Goal: Task Accomplishment & Management: Use online tool/utility

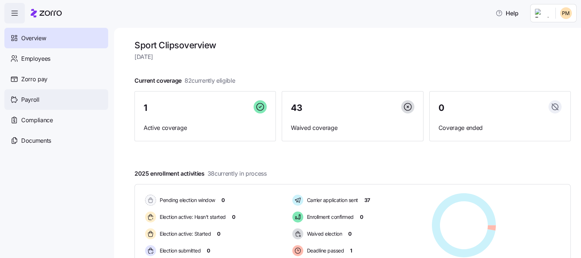
click at [51, 99] on div "Payroll" at bounding box center [56, 99] width 104 height 20
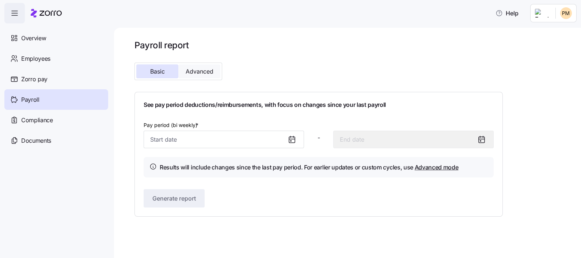
click at [204, 73] on span "Advanced" at bounding box center [200, 71] width 28 height 6
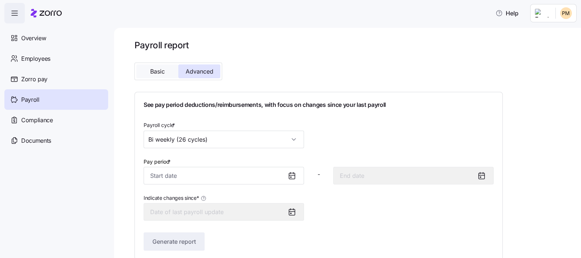
click at [154, 73] on span "Basic" at bounding box center [157, 71] width 15 height 6
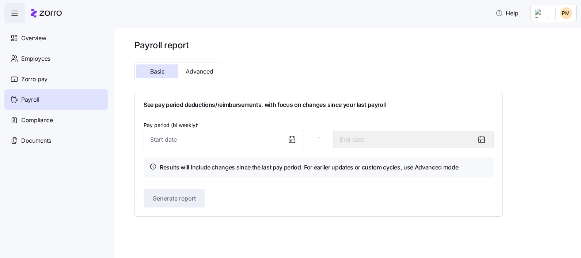
click at [291, 137] on icon at bounding box center [292, 139] width 9 height 9
click at [238, 142] on input "Pay period (bi weekly) *" at bounding box center [224, 139] width 160 height 18
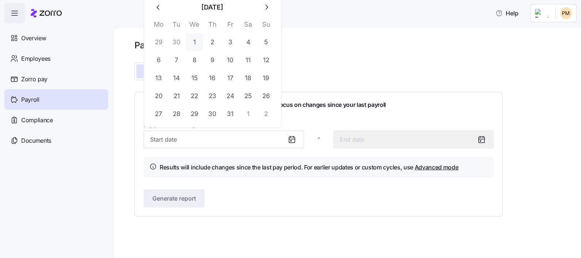
click at [195, 41] on button "1" at bounding box center [195, 42] width 18 height 18
type input "[DATE]"
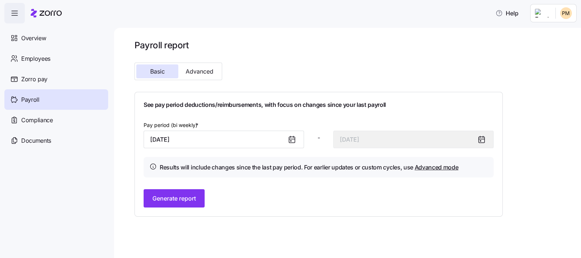
click at [216, 183] on div "See pay period deductions/reimbursements, with focus on changes since your last…" at bounding box center [319, 154] width 350 height 106
click at [181, 199] on span "Generate report" at bounding box center [173, 198] width 43 height 9
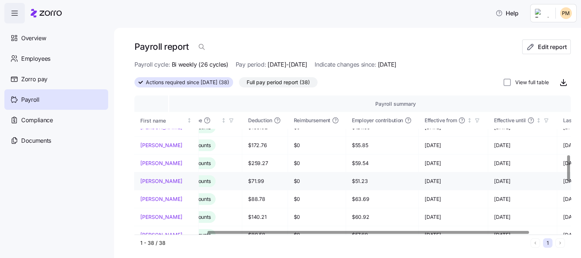
scroll to position [315, 136]
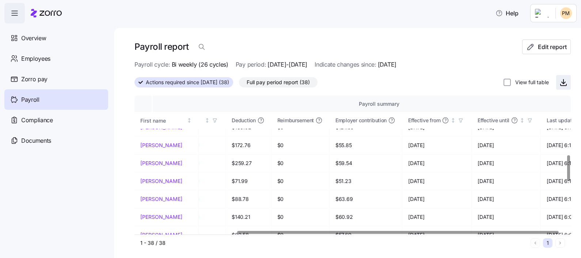
click at [559, 83] on icon "button" at bounding box center [563, 82] width 9 height 9
click at [58, 136] on div "Documents" at bounding box center [56, 140] width 104 height 20
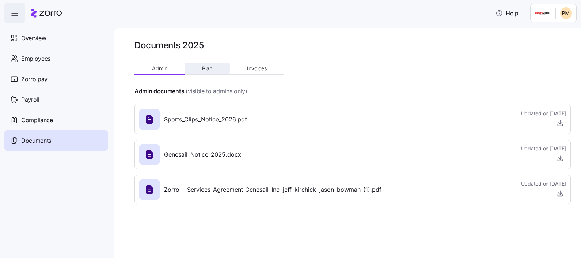
click at [202, 69] on span "Plan" at bounding box center [207, 68] width 10 height 5
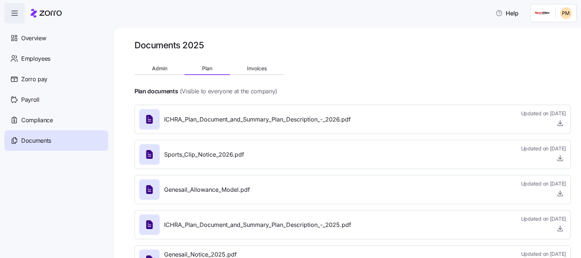
scroll to position [31, 0]
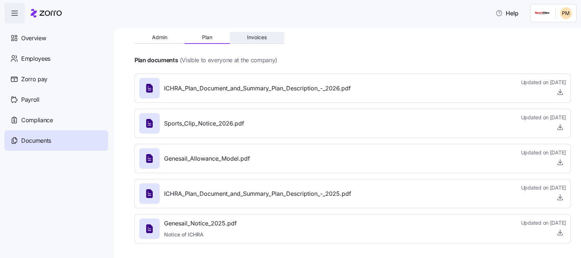
click at [265, 41] on button "Invoices" at bounding box center [257, 37] width 54 height 11
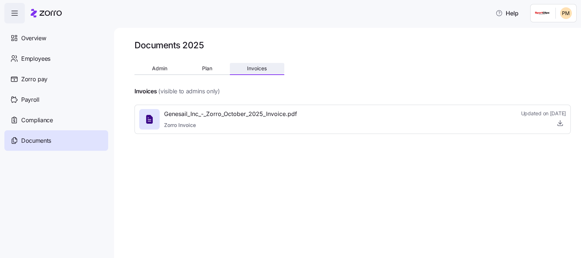
scroll to position [0, 0]
click at [169, 71] on button "Admin" at bounding box center [159, 68] width 50 height 11
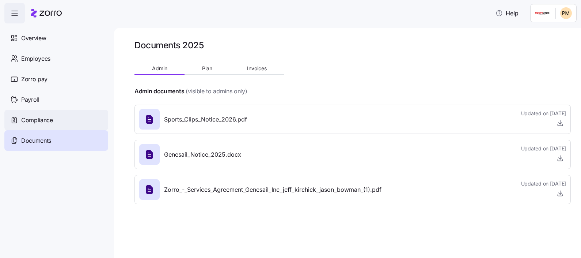
click at [76, 119] on div "Compliance" at bounding box center [56, 120] width 104 height 20
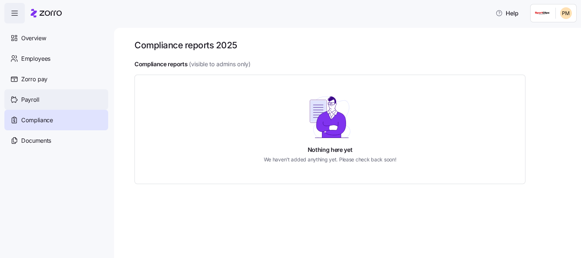
click at [56, 101] on div "Payroll" at bounding box center [56, 99] width 104 height 20
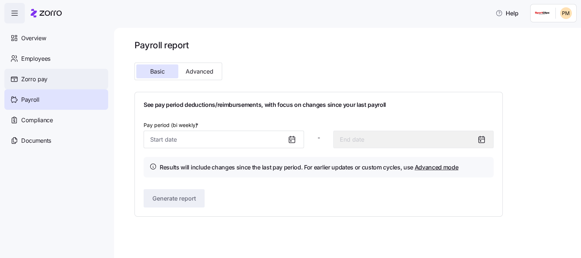
click at [38, 79] on span "Zorro pay" at bounding box center [34, 79] width 26 height 9
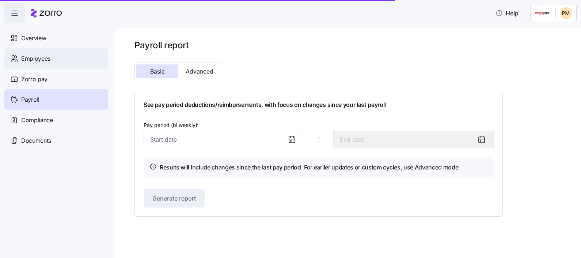
click at [44, 54] on span "Employees" at bounding box center [35, 58] width 29 height 9
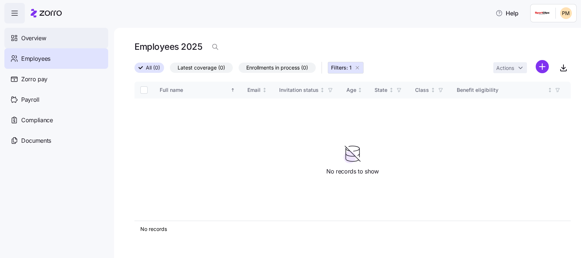
click at [58, 41] on div "Overview" at bounding box center [56, 38] width 104 height 20
